Goal: Task Accomplishment & Management: Manage account settings

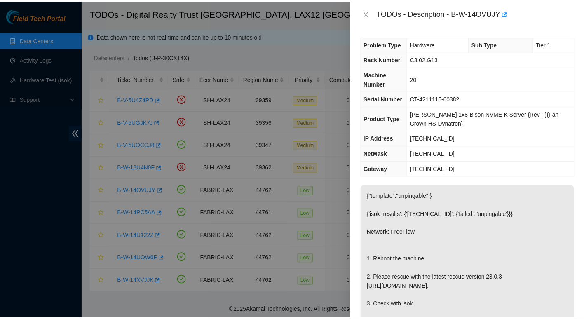
scroll to position [5, 0]
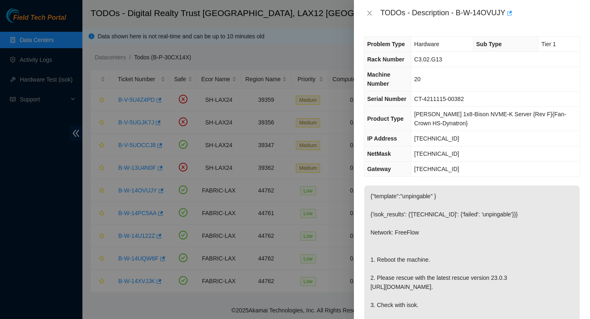
click at [63, 37] on div at bounding box center [295, 159] width 590 height 319
click at [366, 12] on button "Close" at bounding box center [370, 13] width 12 height 8
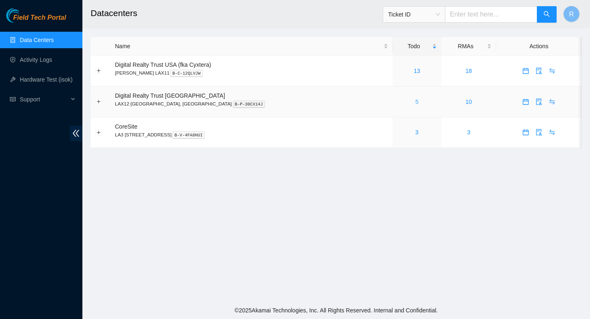
click at [415, 99] on link "5" at bounding box center [416, 101] width 3 height 7
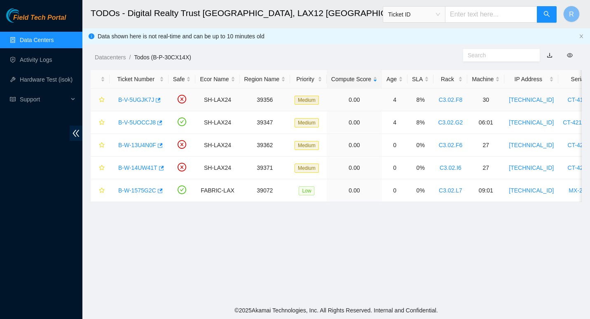
click at [137, 98] on link "B-V-5UGJK7J" at bounding box center [136, 99] width 36 height 7
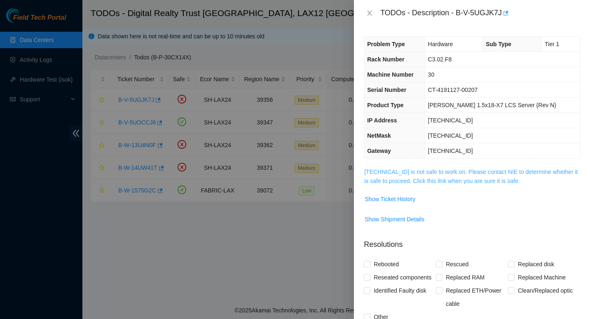
click at [374, 171] on link "184.28.74.171 is not safe to work on. Please contact NIE to determine whether i…" at bounding box center [470, 177] width 213 height 16
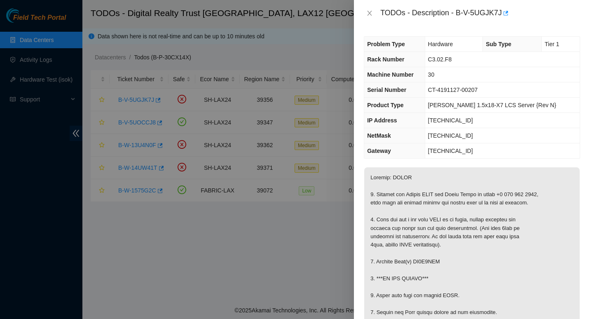
click at [370, 19] on div "TODOs - Description - B-V-5UGJK7J" at bounding box center [472, 13] width 216 height 13
click at [368, 12] on icon "close" at bounding box center [370, 13] width 5 height 5
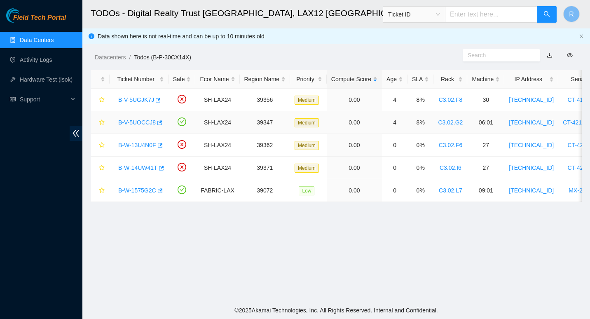
click at [129, 125] on link "B-V-5UOCCJ8" at bounding box center [136, 122] width 37 height 7
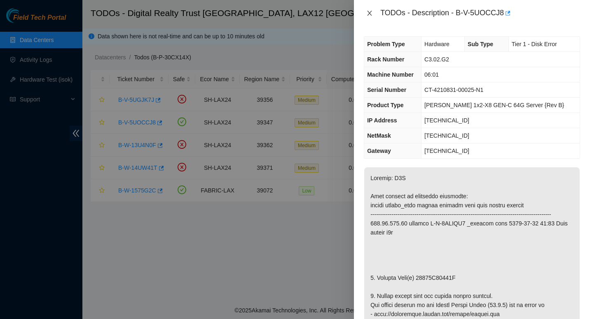
click at [370, 11] on icon "close" at bounding box center [369, 13] width 7 height 7
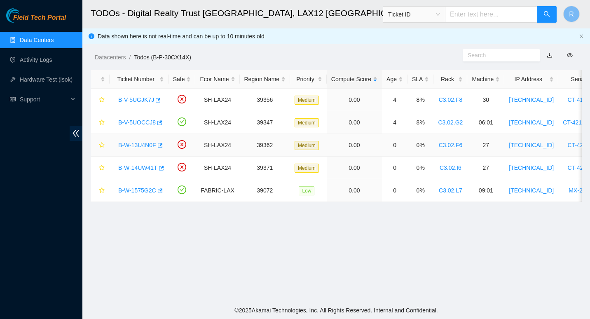
click at [133, 145] on link "B-W-13U4N0F" at bounding box center [137, 145] width 38 height 7
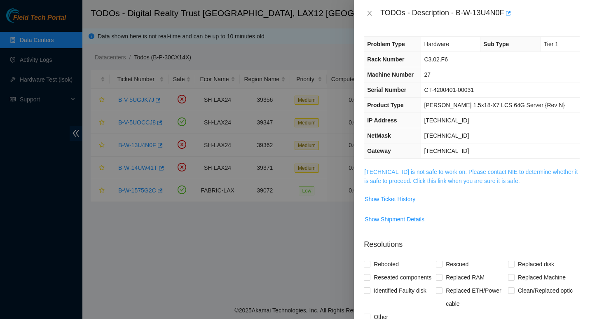
click at [432, 184] on link "184.28.73.168 is not safe to work on. Please contact NIE to determine whether i…" at bounding box center [470, 177] width 213 height 16
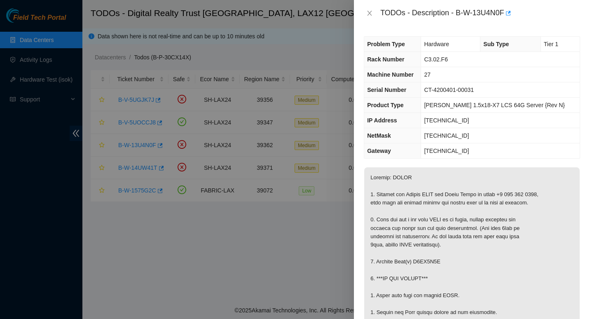
click at [375, 8] on div "TODOs - Description - B-W-13U4N0F" at bounding box center [472, 13] width 216 height 13
click at [370, 14] on icon "close" at bounding box center [369, 13] width 7 height 7
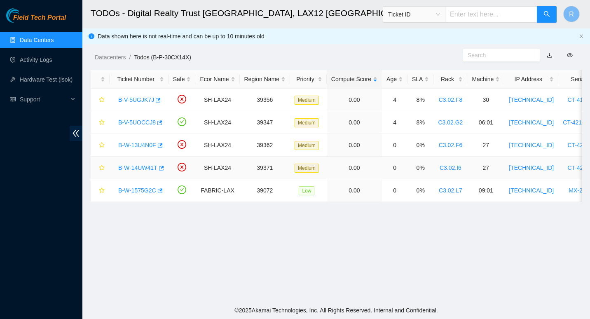
click at [129, 170] on link "B-W-14UW41T" at bounding box center [137, 167] width 39 height 7
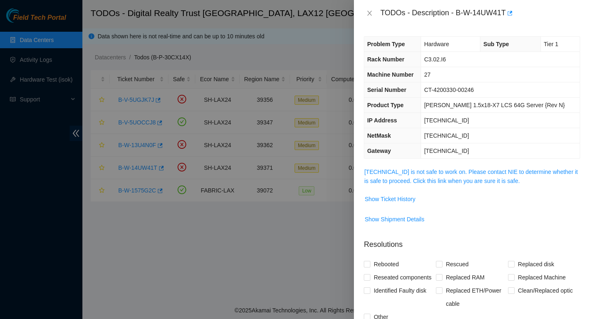
click at [384, 176] on span "184.27.47.168 is not safe to work on. Please contact NIE to determine whether i…" at bounding box center [472, 176] width 216 height 18
click at [384, 180] on link "184.27.47.168 is not safe to work on. Please contact NIE to determine whether i…" at bounding box center [470, 177] width 213 height 16
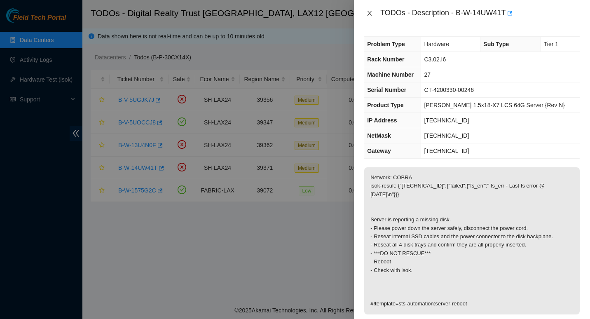
click at [370, 12] on icon "close" at bounding box center [369, 13] width 7 height 7
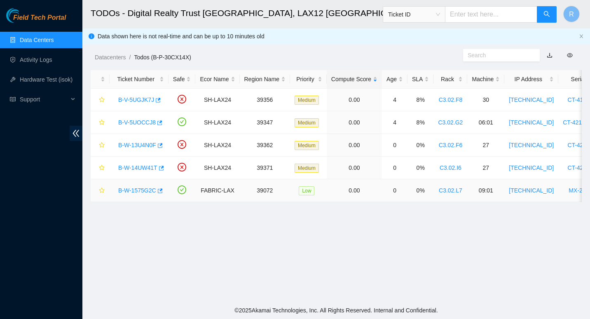
click at [141, 188] on link "B-W-1575G2C" at bounding box center [137, 190] width 38 height 7
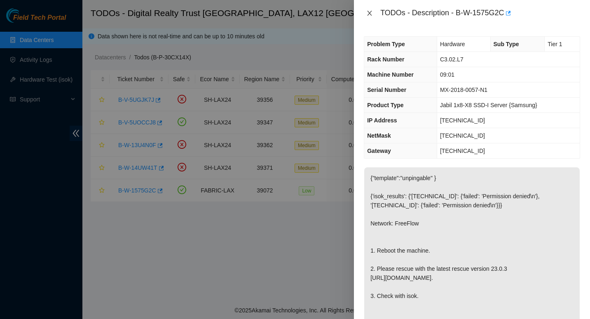
click at [371, 13] on icon "close" at bounding box center [369, 13] width 7 height 7
